Goal: Check status: Check status

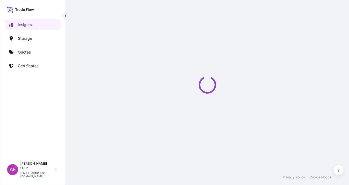
select select "2025"
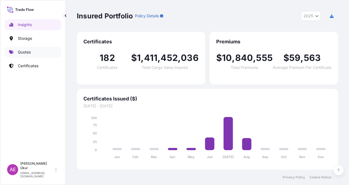
click at [34, 55] on link "Quotes" at bounding box center [33, 52] width 56 height 11
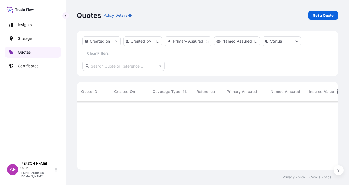
scroll to position [67, 257]
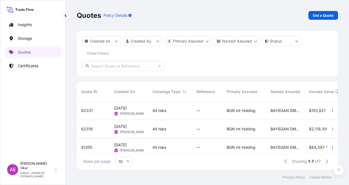
click at [129, 157] on input "10" at bounding box center [124, 161] width 18 height 10
click at [120, 133] on div "25" at bounding box center [123, 134] width 13 height 10
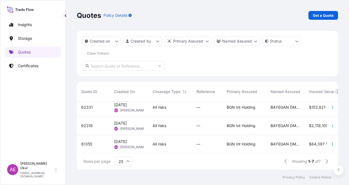
scroll to position [0, 0]
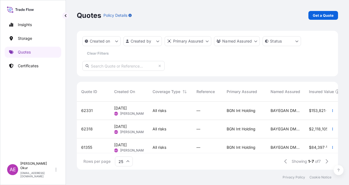
click at [152, 111] on div "All risks" at bounding box center [170, 110] width 44 height 18
